Goal: Transaction & Acquisition: Purchase product/service

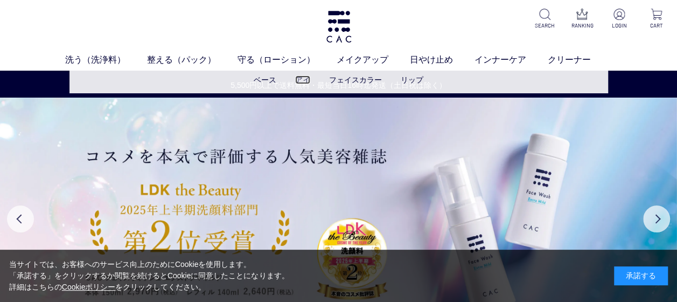
click at [304, 82] on link "アイ" at bounding box center [302, 79] width 15 height 9
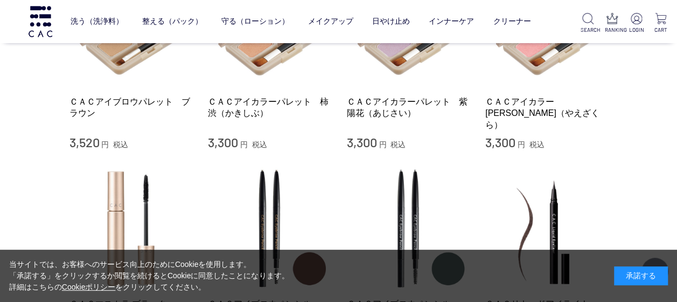
scroll to position [135, 0]
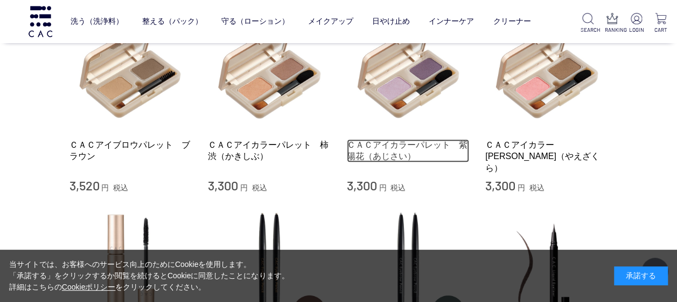
click at [426, 141] on link "ＣＡＣアイカラーパレット　紫陽花（あじさい）" at bounding box center [408, 150] width 123 height 23
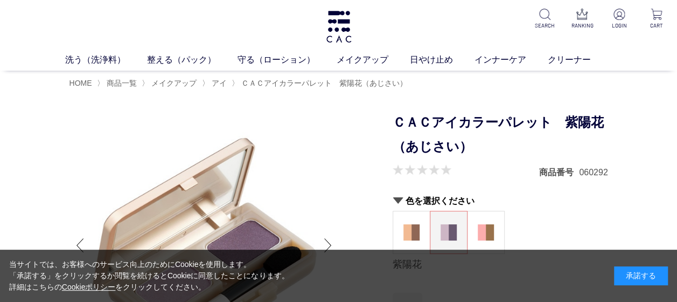
click at [556, 180] on form "ＣＡＣアイカラーパレット　紫陽花（あじさい） 商品番号 060292 色を選択ください 柿渋 紫陽花 八重桜 紫陽花 お気に入りに登録する お気に入りを解除し…" at bounding box center [500, 251] width 215 height 282
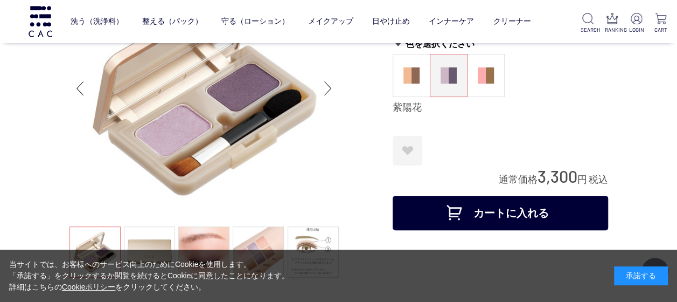
scroll to position [108, 0]
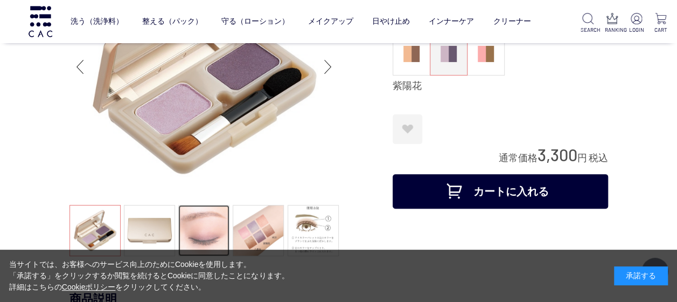
click at [191, 228] on link at bounding box center [203, 230] width 51 height 51
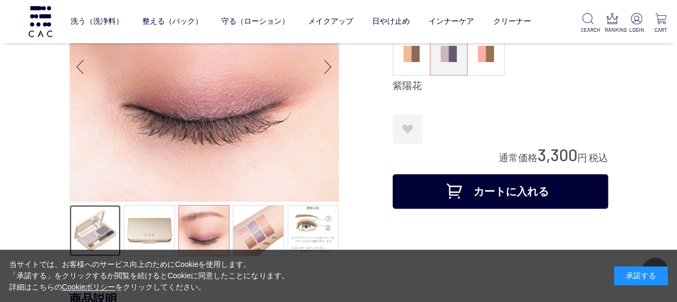
click at [100, 232] on link at bounding box center [94, 230] width 51 height 51
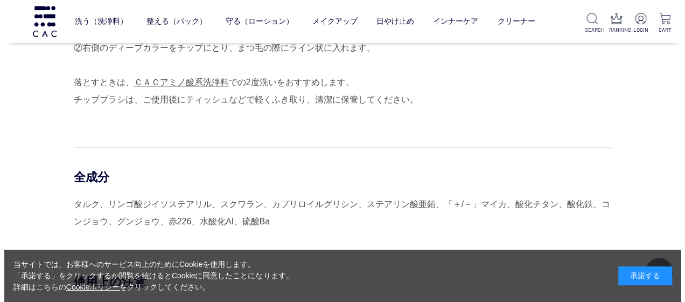
scroll to position [900, 0]
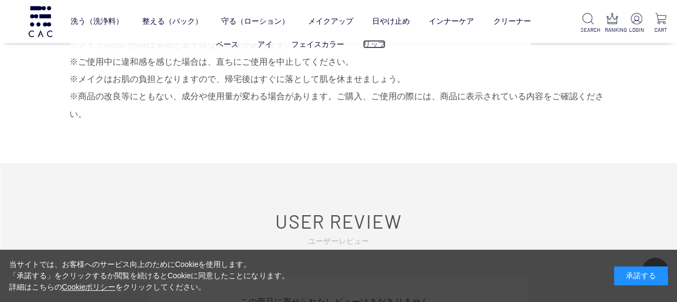
click at [373, 47] on link "リップ" at bounding box center [374, 44] width 23 height 9
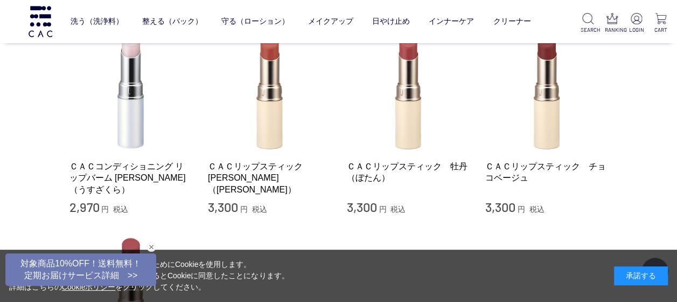
scroll to position [92, 0]
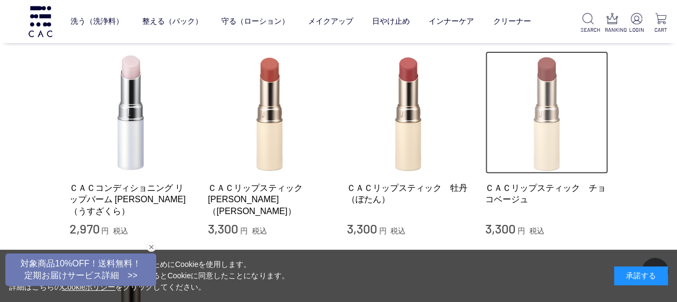
click at [559, 147] on img at bounding box center [546, 112] width 123 height 123
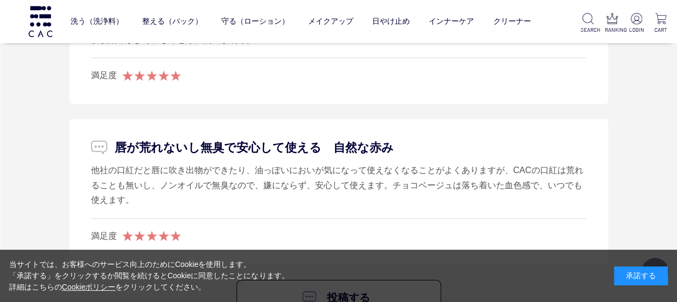
scroll to position [1665, 0]
